Goal: Find specific page/section: Find specific page/section

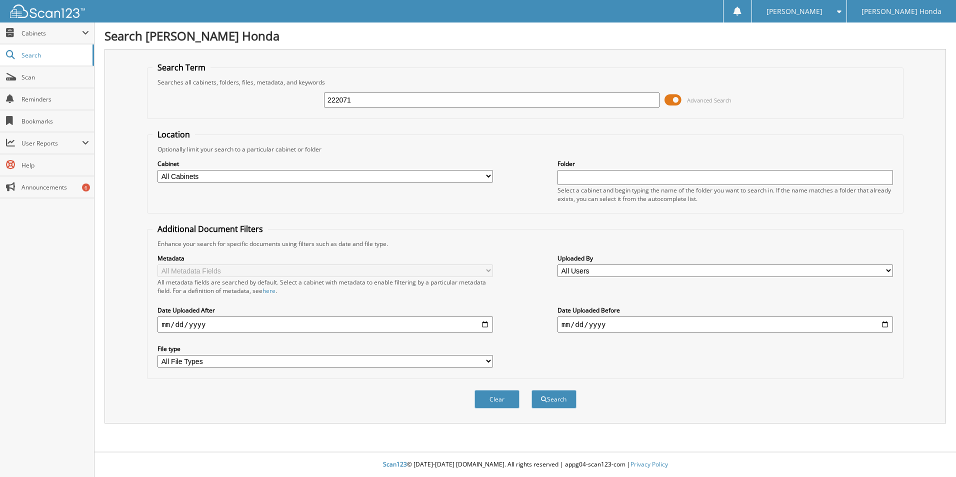
type input "222071"
click at [531, 390] on button "Search" at bounding box center [553, 399] width 45 height 18
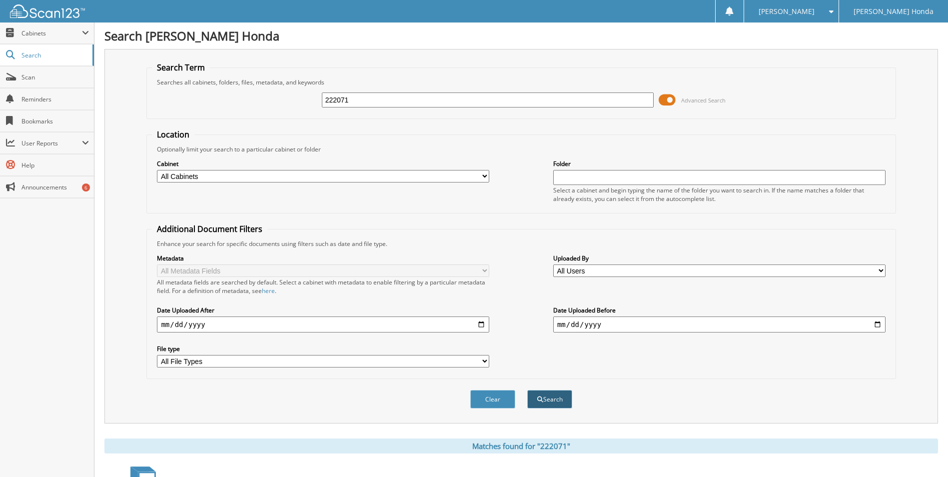
click at [559, 397] on button "Search" at bounding box center [549, 399] width 45 height 18
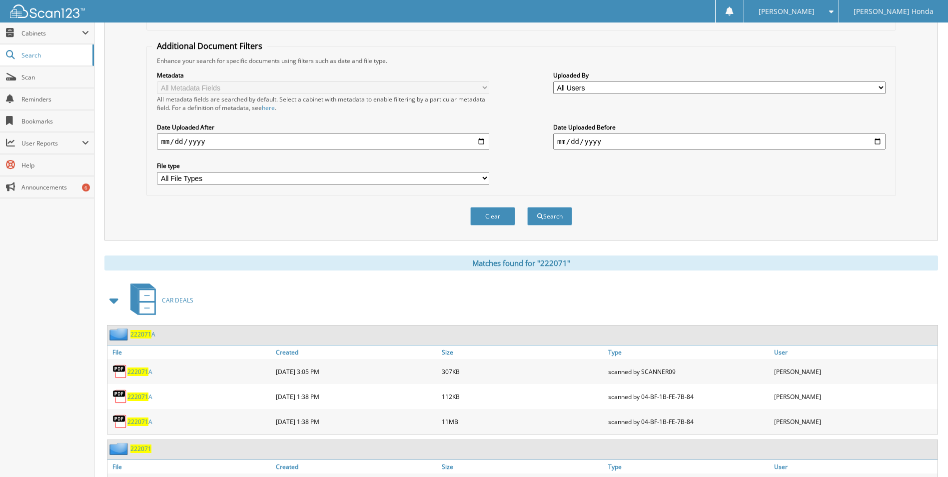
scroll to position [300, 0]
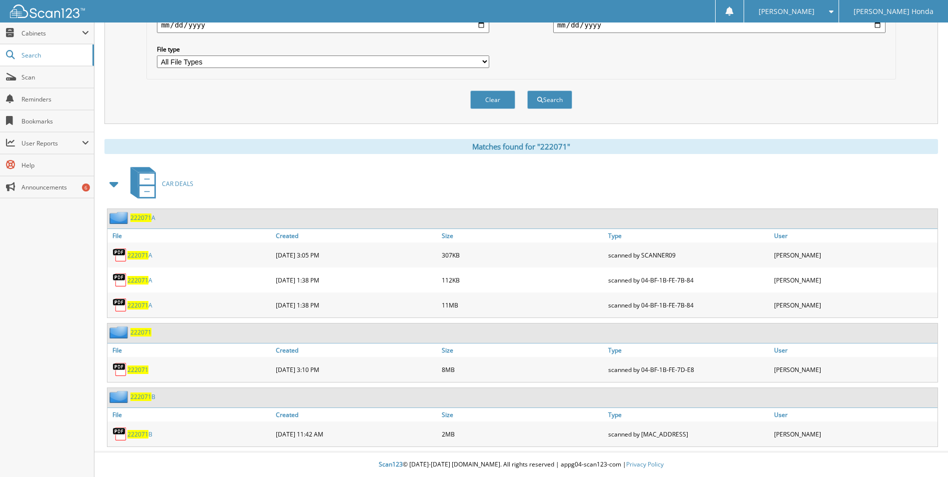
click at [139, 332] on span "222071" at bounding box center [140, 332] width 21 height 8
